Goal: Information Seeking & Learning: Learn about a topic

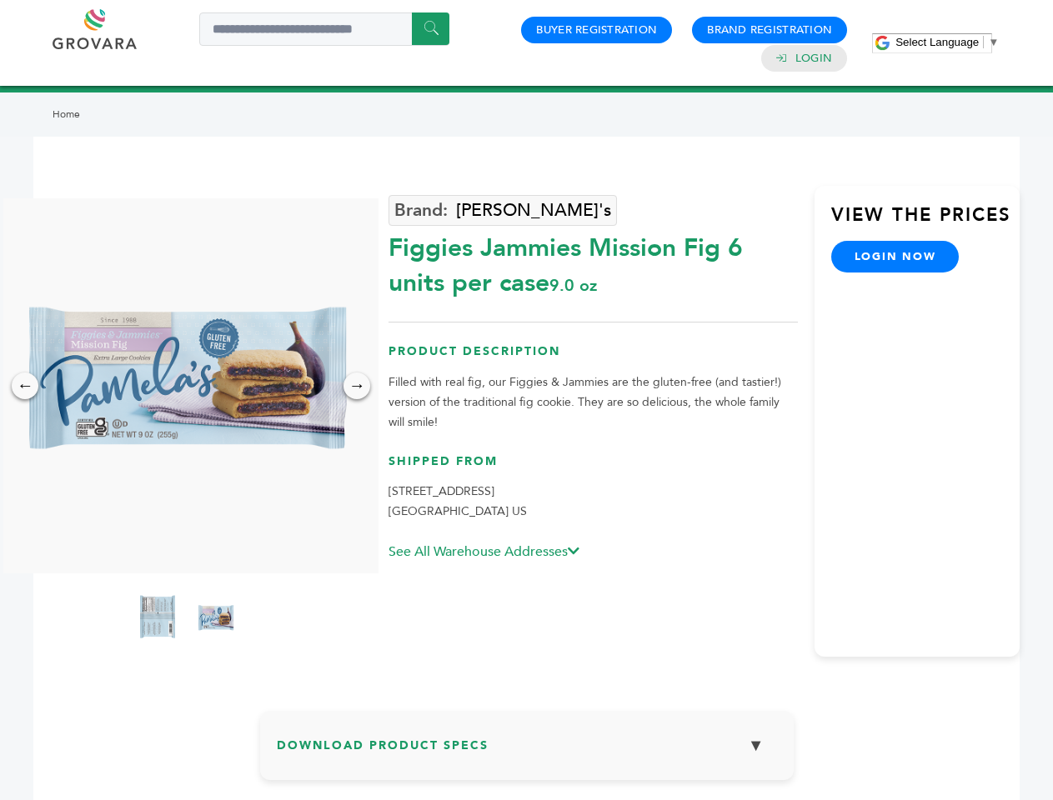
click at [947, 42] on span "Select Language" at bounding box center [936, 42] width 83 height 13
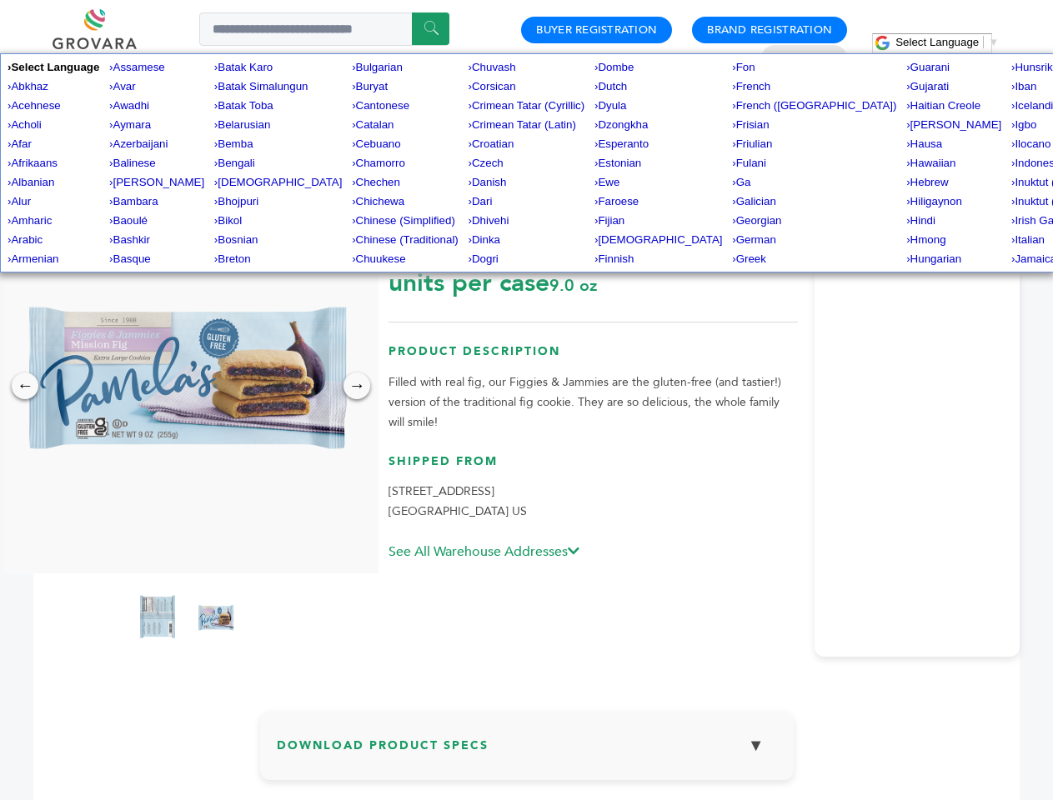
click at [187, 386] on img at bounding box center [186, 385] width 375 height 375
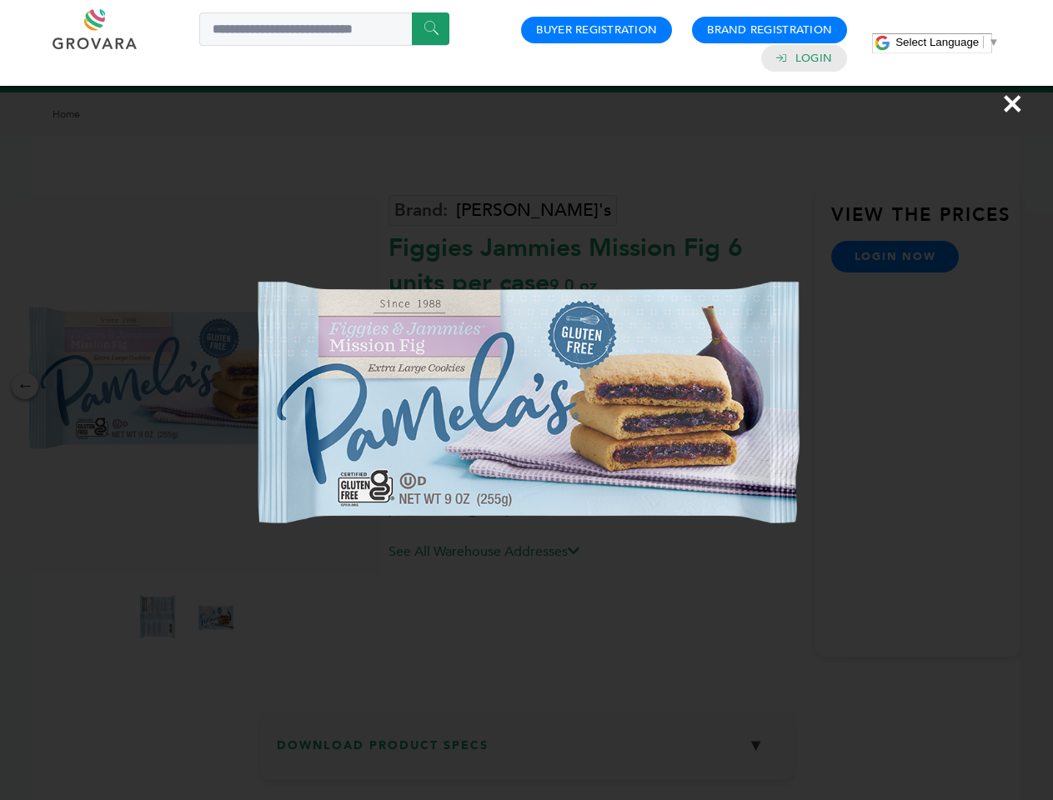
click at [25, 386] on div "×" at bounding box center [526, 400] width 1053 height 800
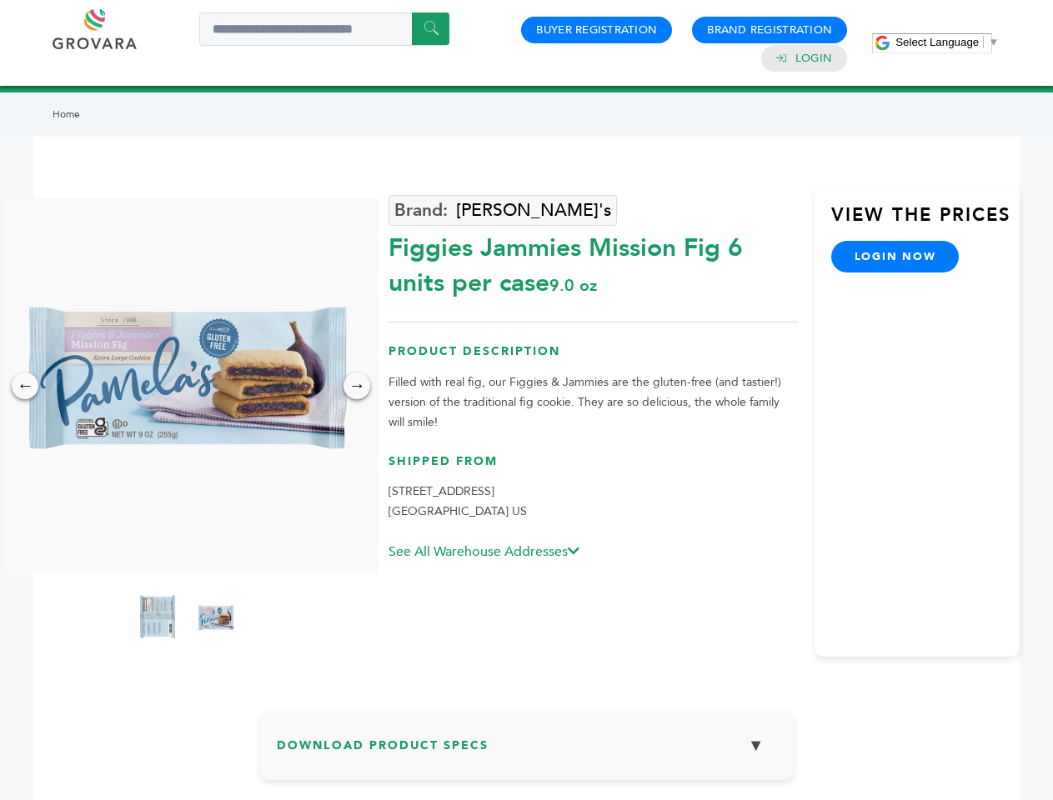
click at [357, 386] on div "→" at bounding box center [356, 386] width 27 height 27
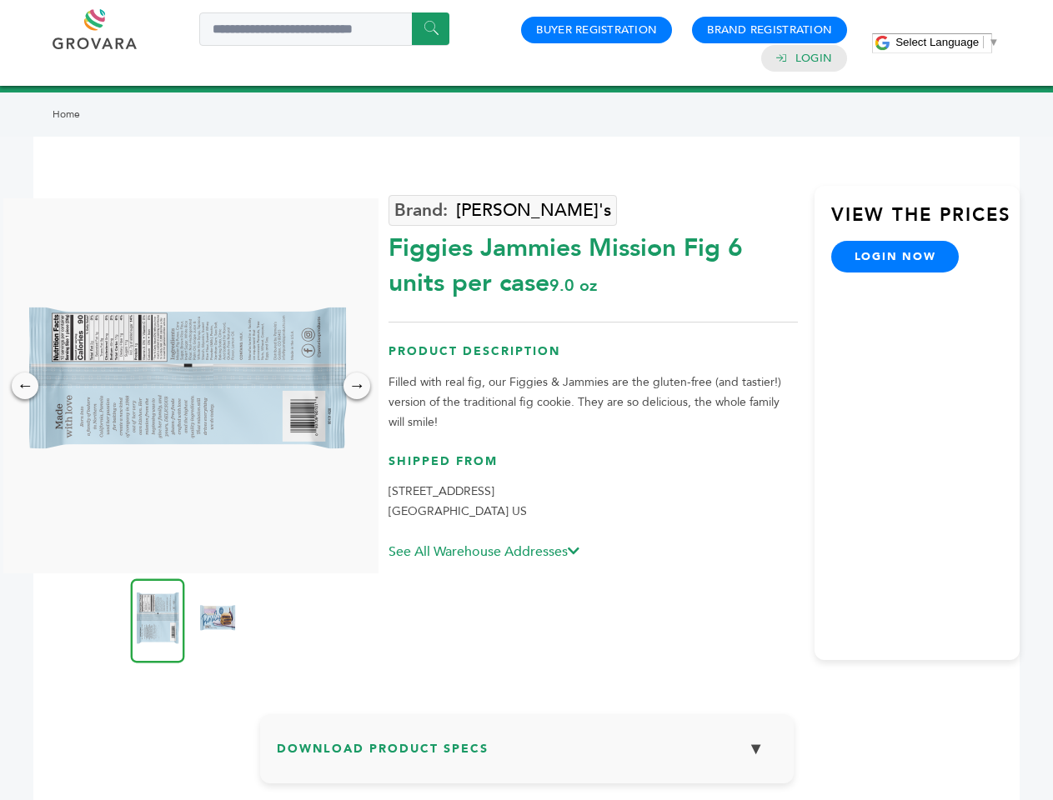
click at [158, 619] on img at bounding box center [158, 620] width 54 height 84
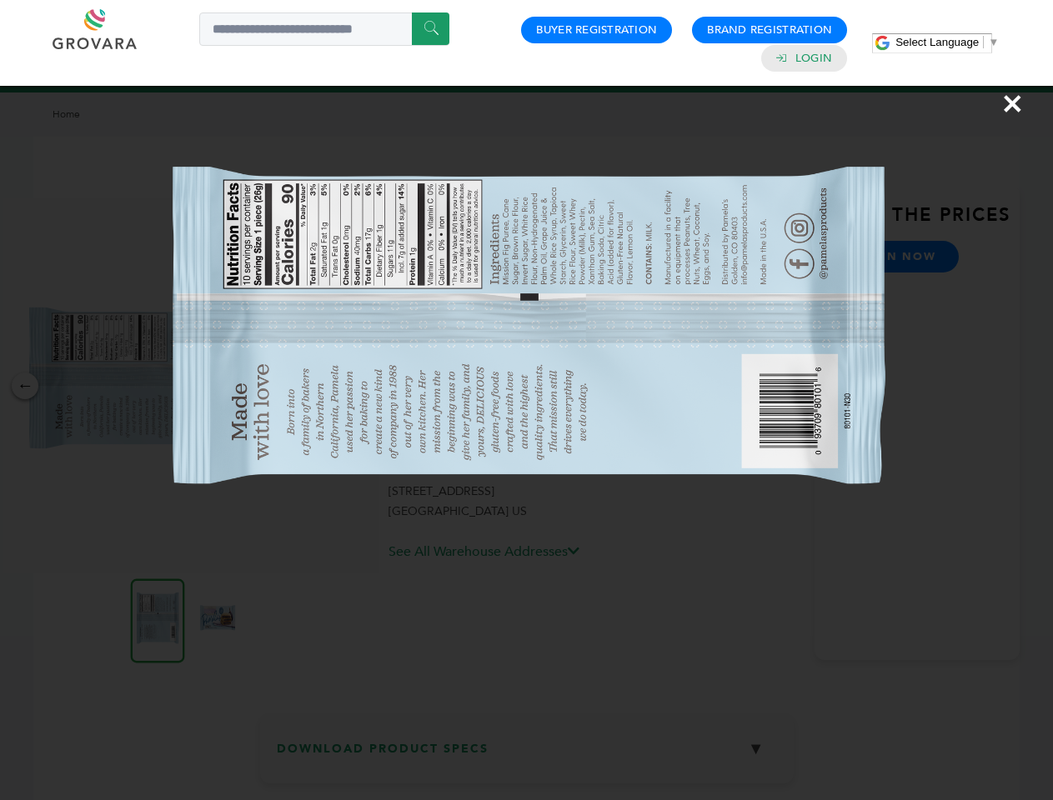
click at [216, 619] on div "×" at bounding box center [526, 400] width 1053 height 800
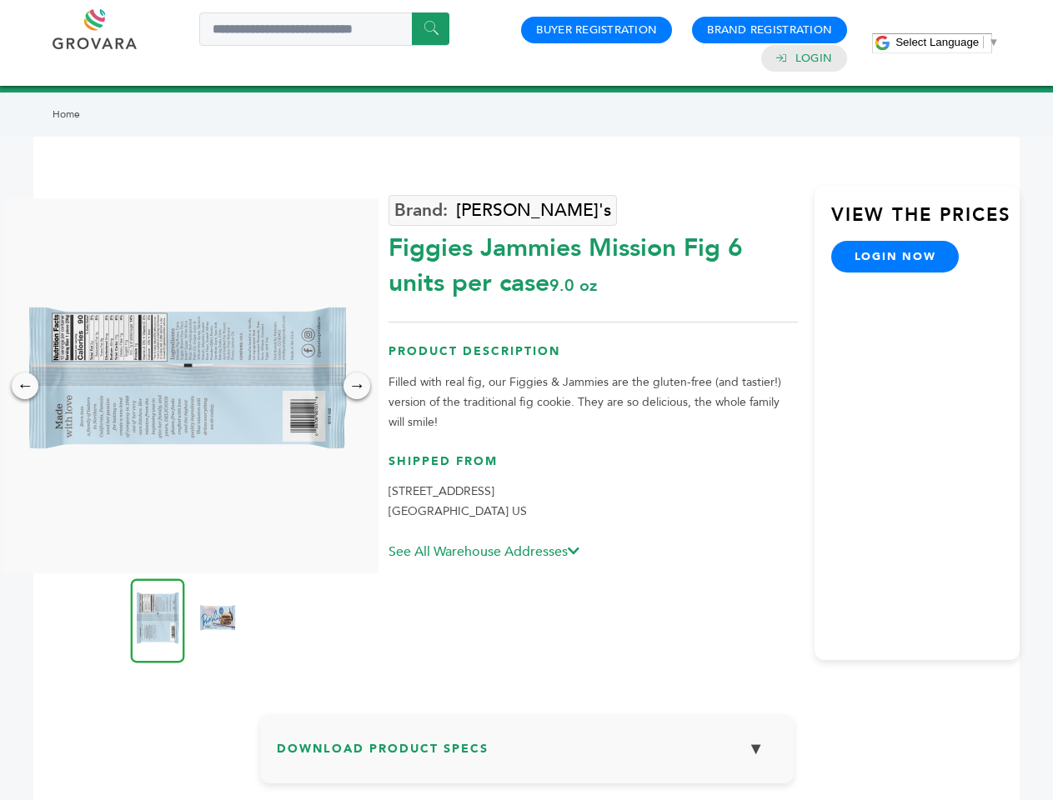
click at [527, 752] on h3 "Download Product Specs ▼" at bounding box center [527, 755] width 500 height 48
